Goal: Complete application form

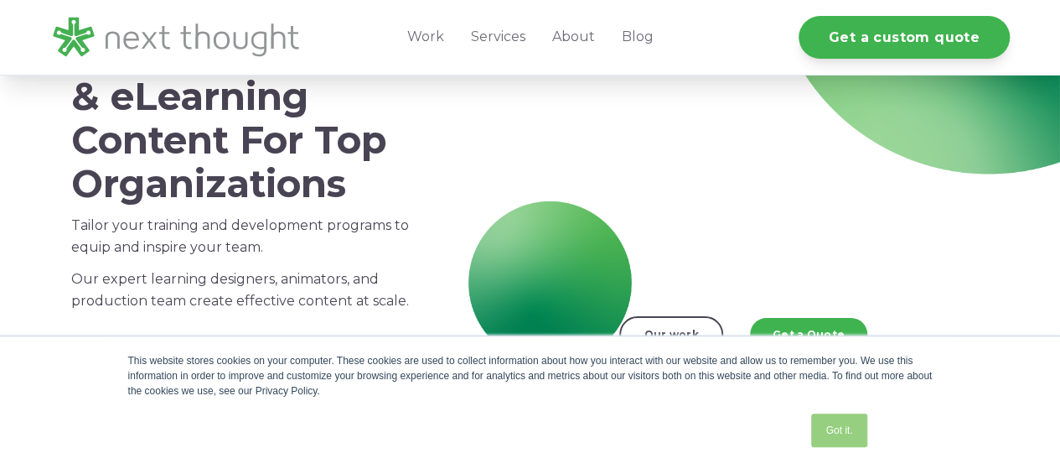
click at [828, 436] on link "Got it." at bounding box center [838, 430] width 55 height 34
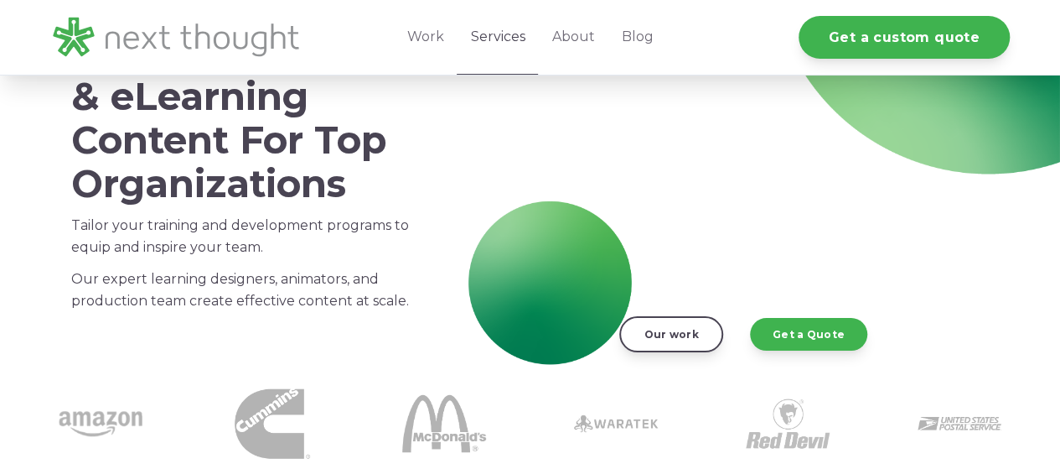
click at [497, 38] on link "Services" at bounding box center [497, 37] width 81 height 75
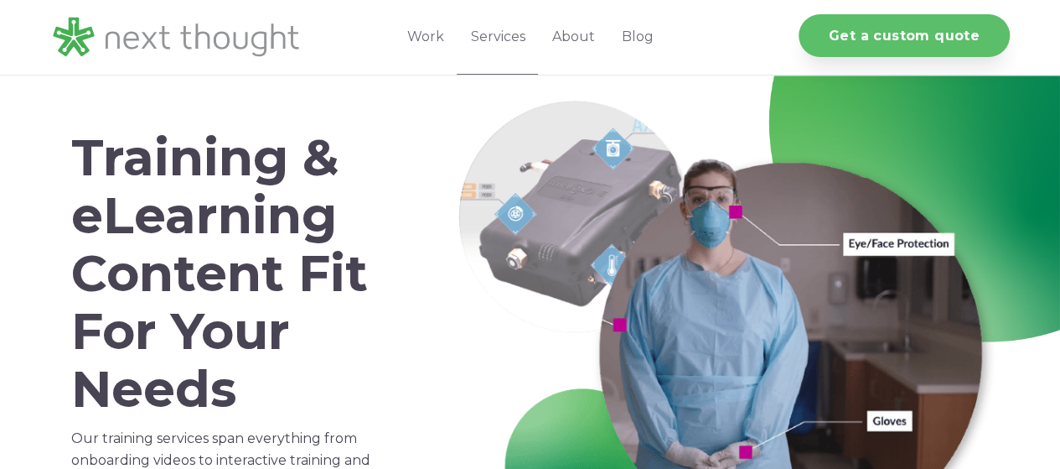
click at [912, 56] on link "Get a custom quote" at bounding box center [904, 35] width 211 height 43
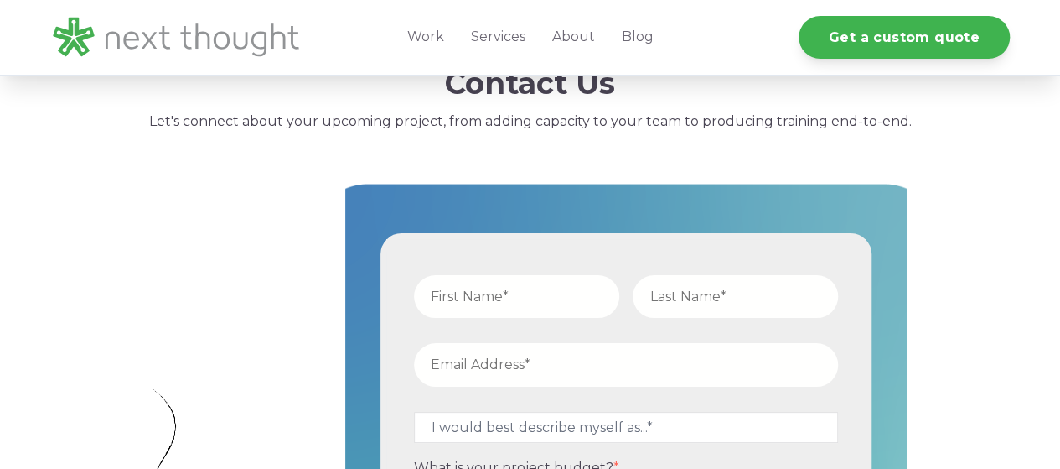
scroll to position [587, 0]
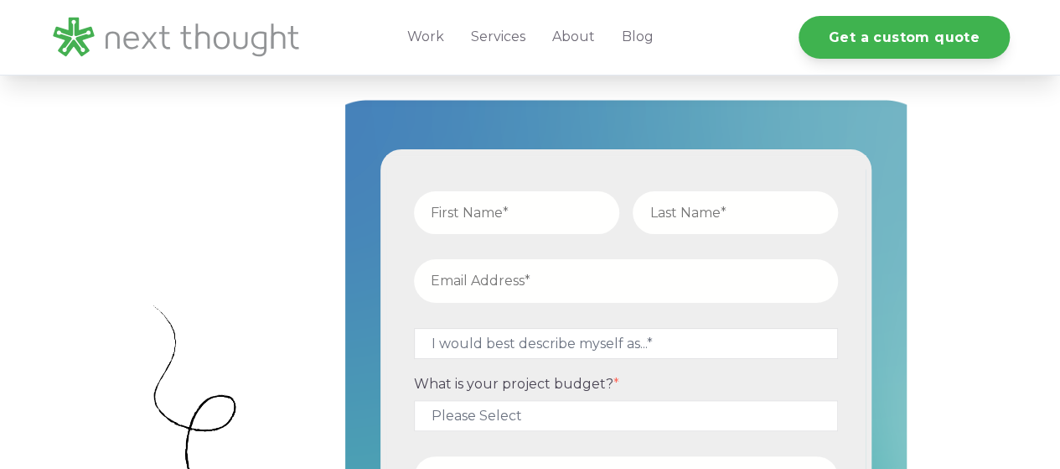
click at [524, 207] on input "text" at bounding box center [516, 212] width 205 height 43
type input "James"
type input "Reynolds"
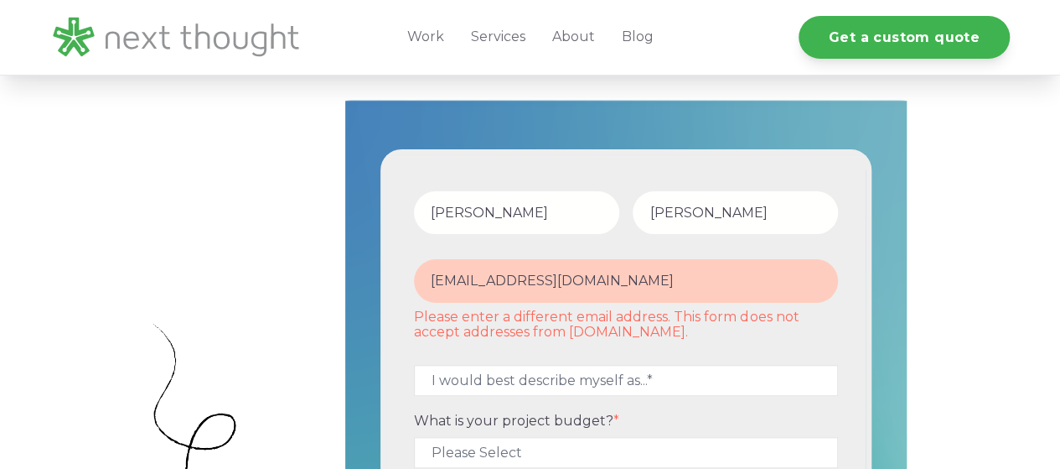
click at [729, 340] on fieldset "jimmylifeandhealth@gmail.com Please enter a different email address. This form …" at bounding box center [626, 303] width 438 height 105
click at [671, 288] on input "jimmylifeandhealth@gmail.com" at bounding box center [626, 280] width 424 height 43
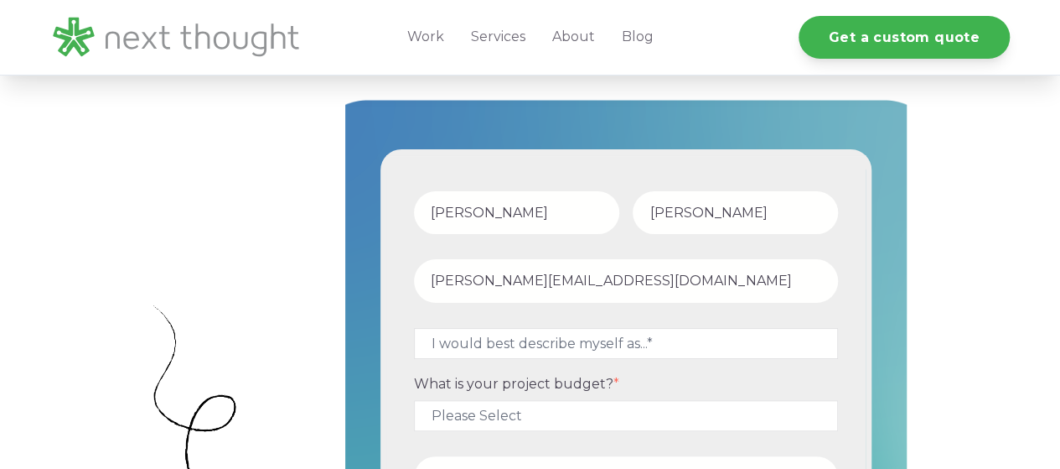
type input "jimmy@ngm.team"
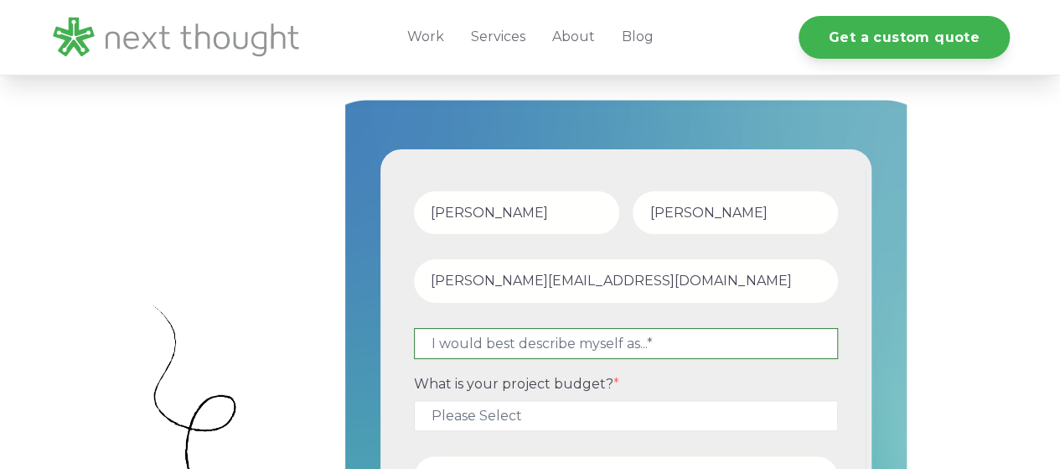
click at [537, 338] on select "I would best describe myself as...* Other I am an executive or owner of a compa…" at bounding box center [626, 343] width 424 height 31
select select "persona_4"
click at [414, 328] on select "I would best describe myself as...* Other I am an executive or owner of a compa…" at bounding box center [626, 343] width 424 height 31
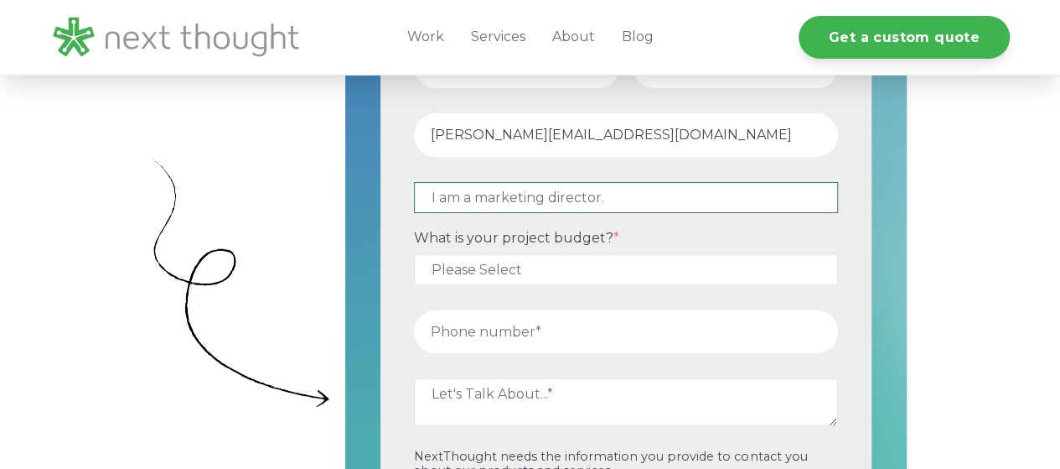
scroll to position [754, 0]
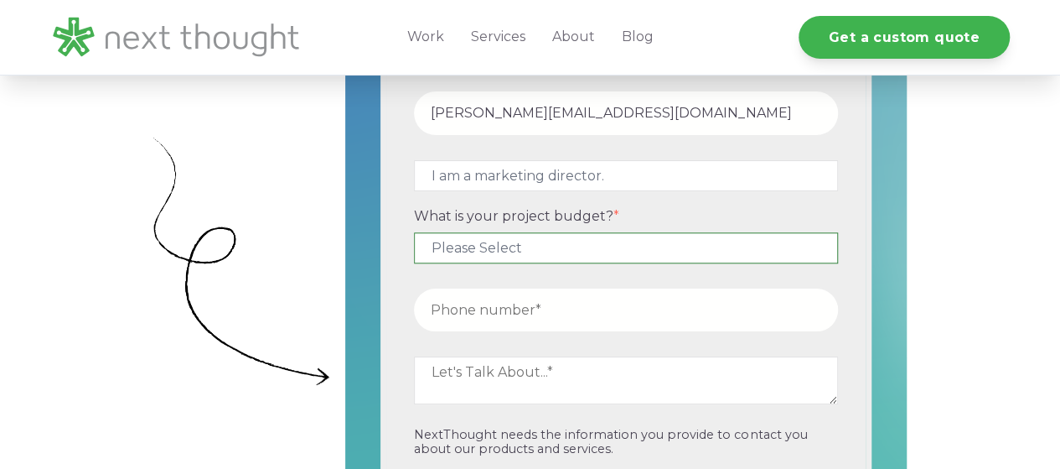
click at [545, 246] on select "Please Select $5,000 - $15,000 $15,000 - $25,000 $25,000 - $50,000 $50,000+" at bounding box center [626, 247] width 424 height 31
select select "$5,000 - $15,000"
click at [414, 232] on select "Please Select $5,000 - $15,000 $15,000 - $25,000 $25,000 - $50,000 $50,000+" at bounding box center [626, 247] width 424 height 31
click at [528, 311] on input "tel" at bounding box center [626, 309] width 424 height 43
type input "19035631263"
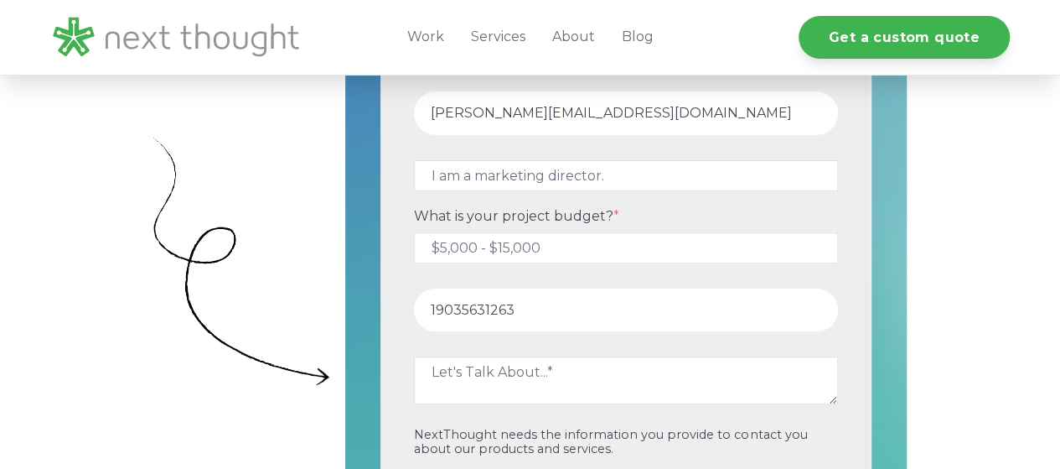
scroll to position [838, 0]
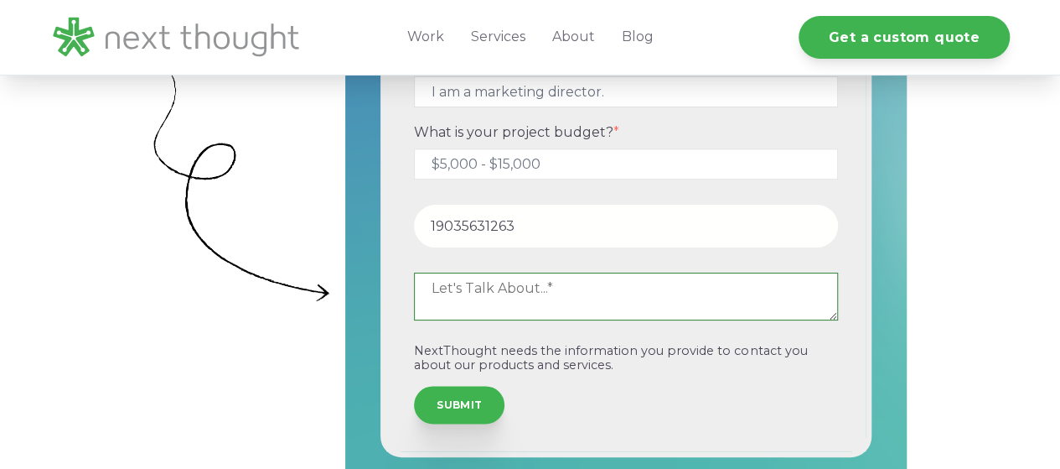
click at [502, 294] on textarea at bounding box center [626, 295] width 424 height 47
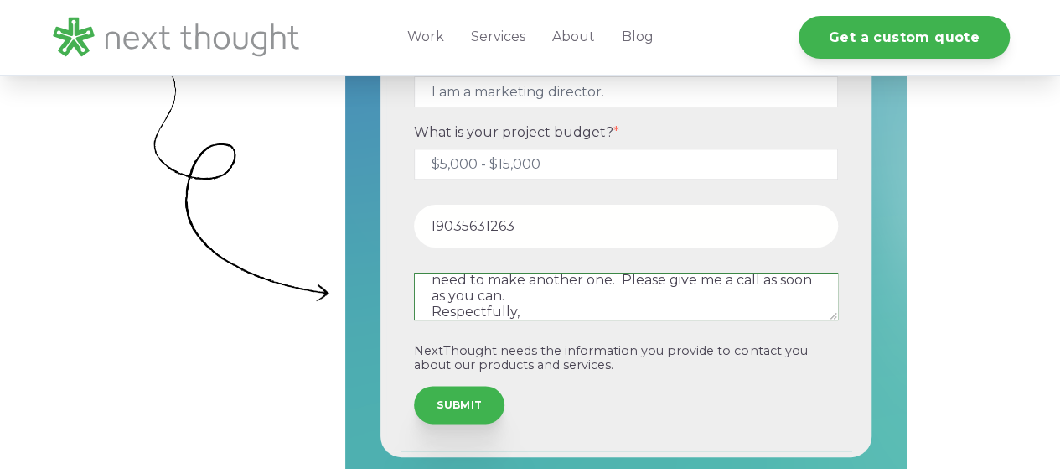
scroll to position [41, 0]
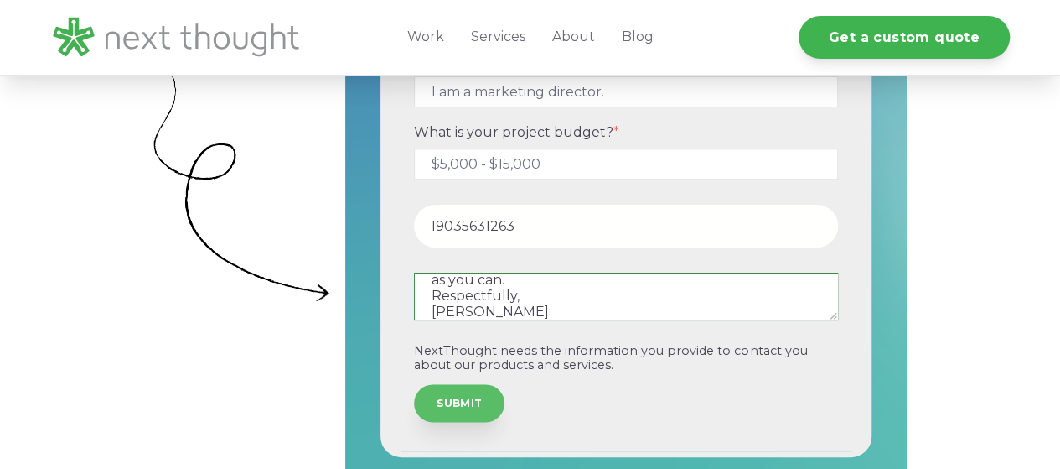
type textarea "We have used you for an explainer video in the past. We need to make another on…"
click at [452, 403] on input "SUBMIT" at bounding box center [459, 402] width 91 height 37
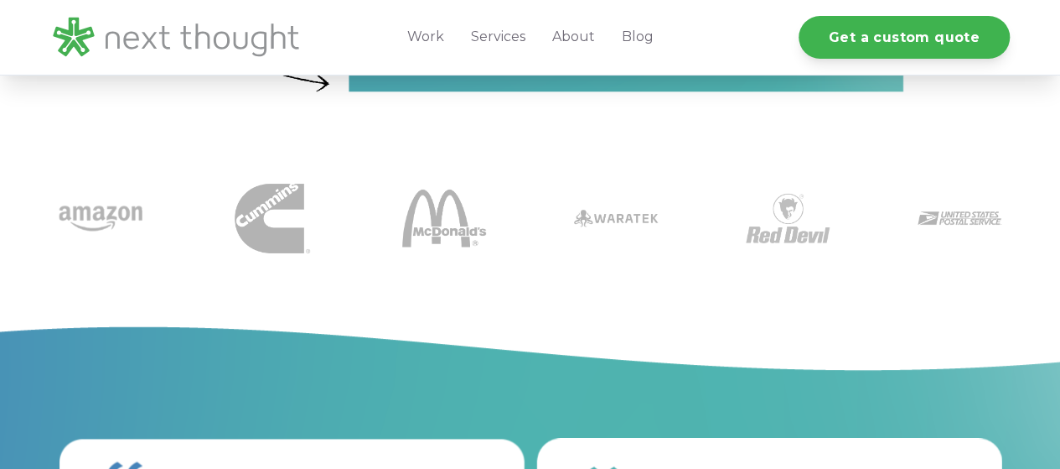
scroll to position [627, 0]
